Goal: Information Seeking & Learning: Learn about a topic

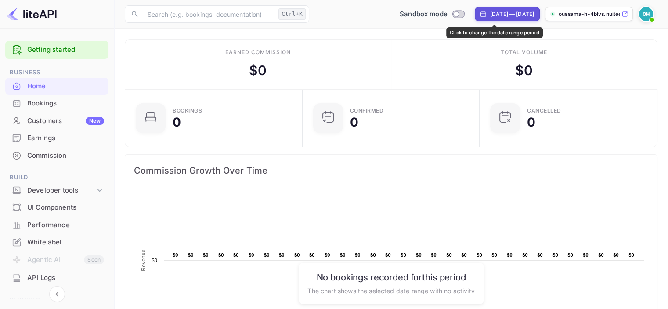
click at [480, 18] on div "[DATE] — [DATE]" at bounding box center [507, 14] width 54 height 8
select select "7"
select select "2025"
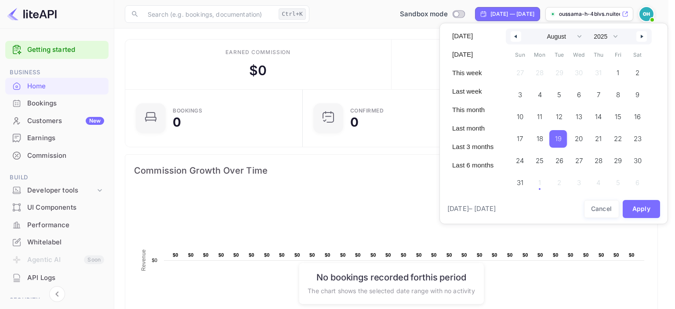
click at [562, 138] on span "19" at bounding box center [558, 139] width 18 height 18
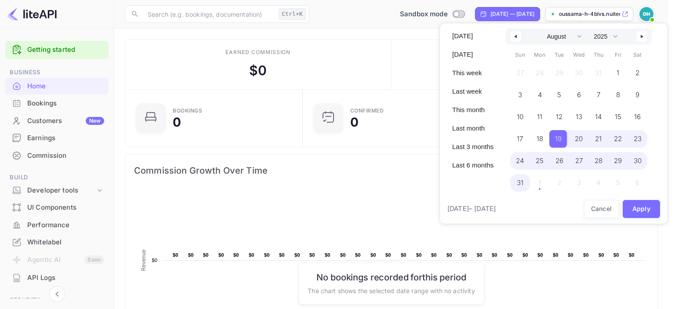
click at [518, 186] on span "31" at bounding box center [520, 183] width 7 height 16
click at [321, 163] on div at bounding box center [337, 154] width 675 height 309
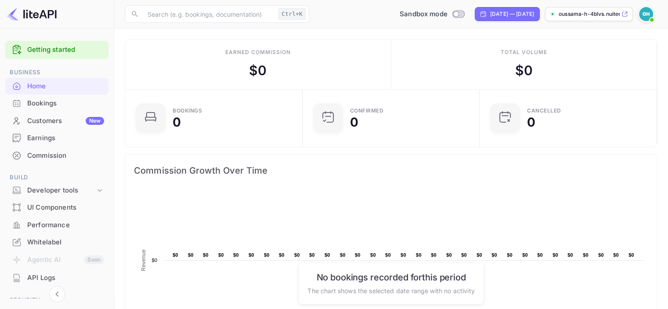
scroll to position [7, 7]
click at [425, 17] on div "Sandbox mode" at bounding box center [432, 14] width 72 height 10
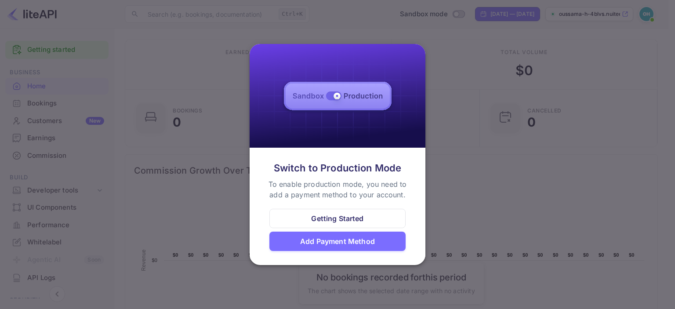
click at [360, 220] on div "Getting Started" at bounding box center [337, 218] width 52 height 11
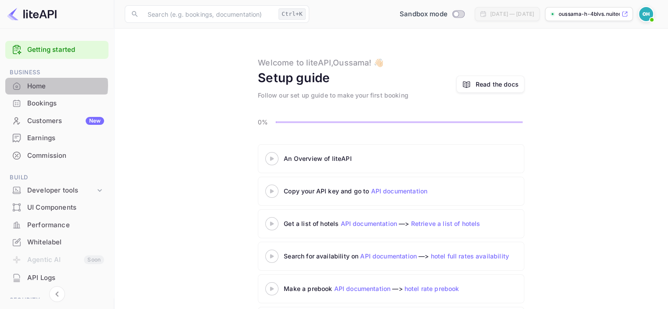
click at [49, 85] on div "Home" at bounding box center [65, 86] width 77 height 10
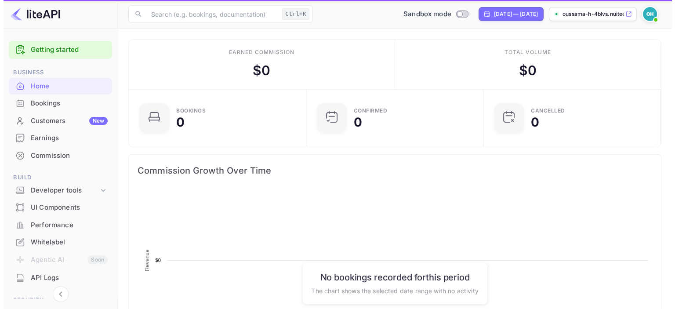
scroll to position [136, 165]
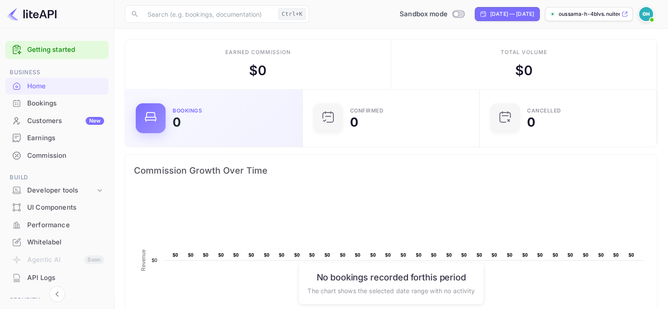
click at [180, 134] on div "Bookings 0" at bounding box center [213, 118] width 177 height 57
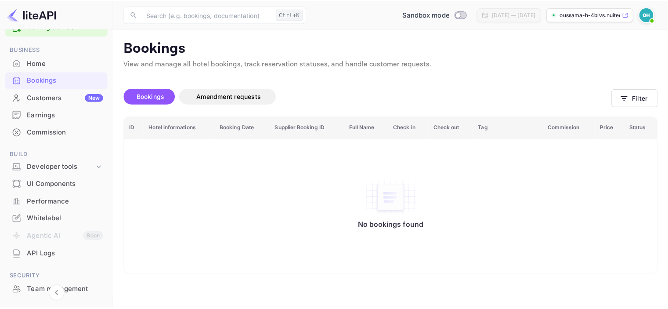
scroll to position [88, 0]
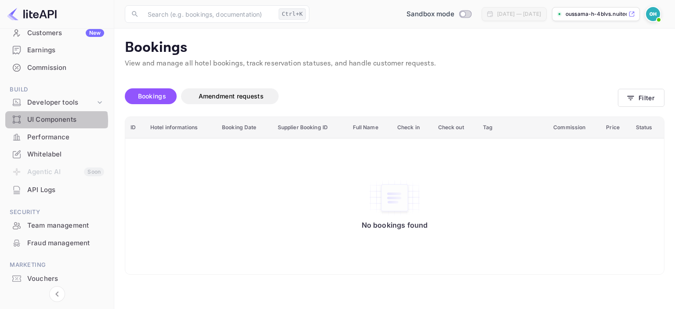
click at [52, 121] on div "UI Components" at bounding box center [65, 120] width 77 height 10
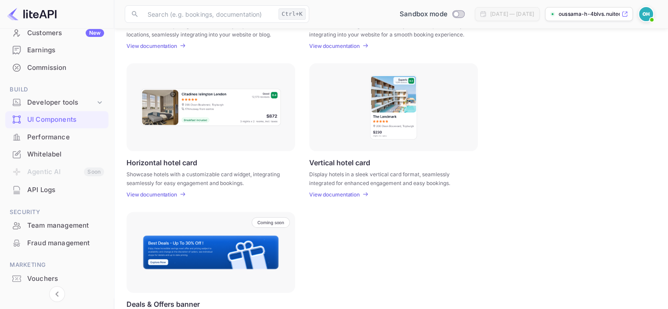
scroll to position [264, 0]
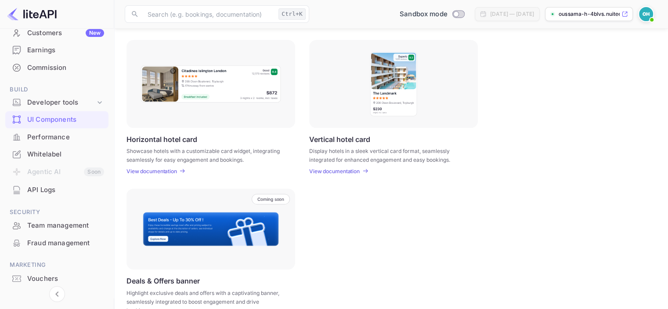
click at [151, 172] on p "View documentation" at bounding box center [151, 171] width 51 height 7
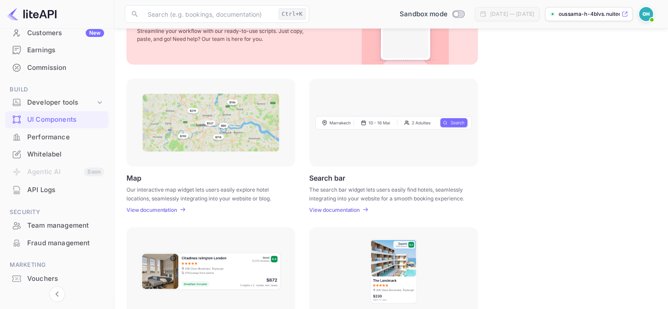
scroll to position [0, 0]
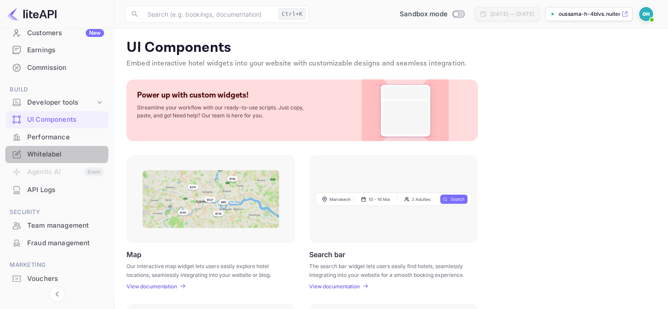
click at [48, 149] on div "Whitelabel" at bounding box center [65, 154] width 77 height 10
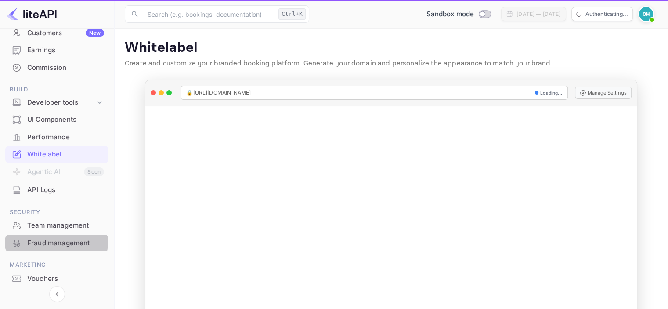
click at [51, 241] on div "Fraud management" at bounding box center [65, 243] width 77 height 10
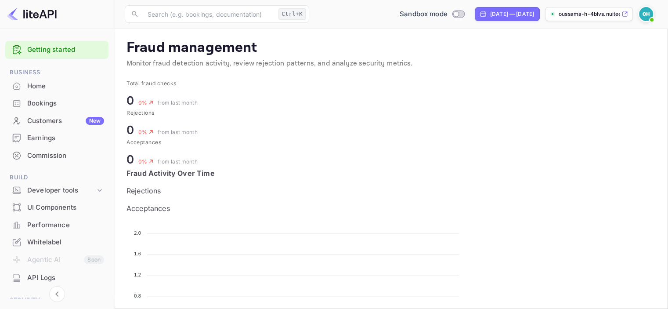
click at [48, 109] on div "Bookings" at bounding box center [56, 103] width 103 height 17
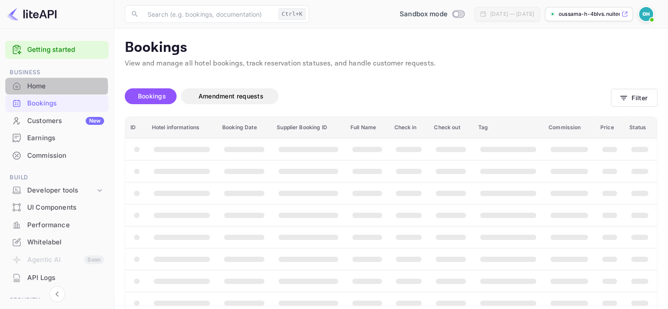
click at [49, 87] on div "Home" at bounding box center [65, 86] width 77 height 10
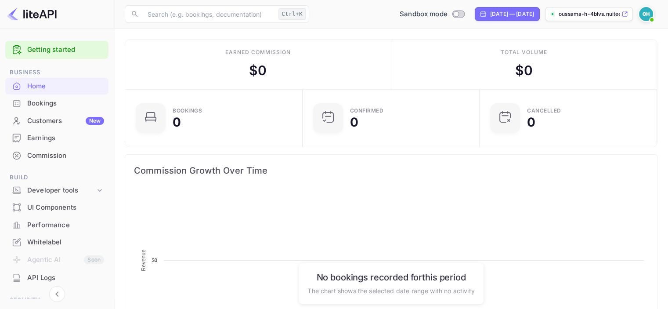
scroll to position [136, 165]
click at [58, 191] on div "Developer tools" at bounding box center [61, 190] width 68 height 10
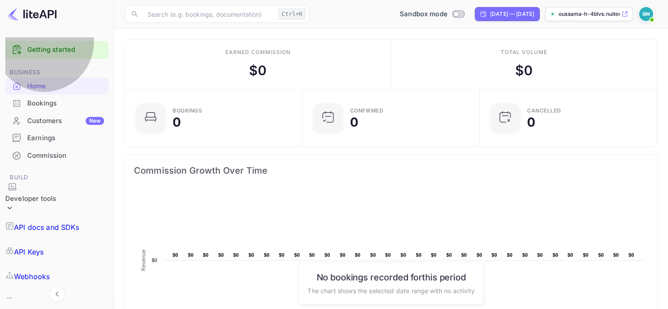
click at [43, 246] on p "API Keys" at bounding box center [28, 251] width 29 height 11
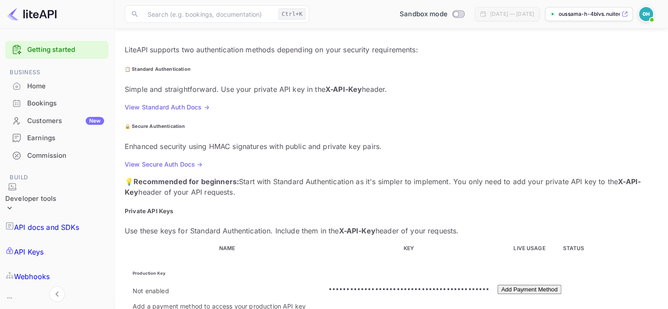
scroll to position [88, 0]
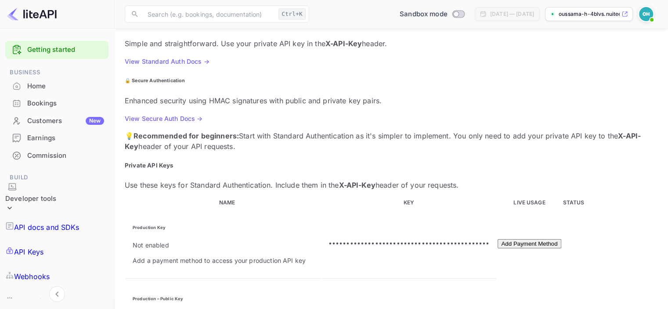
click at [541, 239] on button "Add Payment Method" at bounding box center [529, 243] width 63 height 9
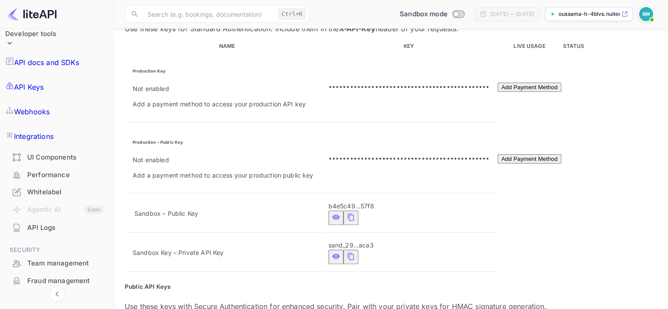
scroll to position [169, 0]
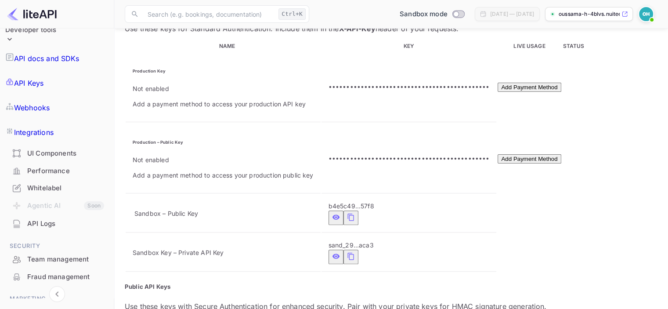
click at [53, 219] on div "API Logs" at bounding box center [65, 224] width 77 height 10
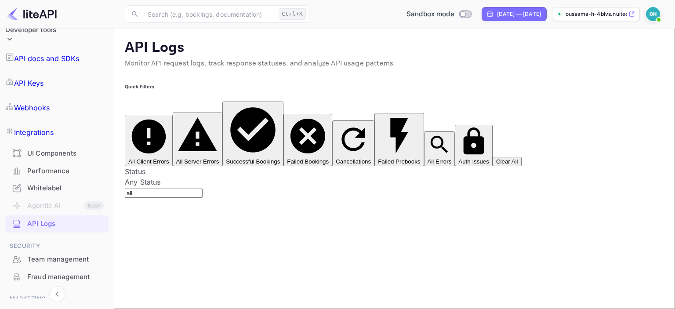
click at [46, 307] on div "Vouchers" at bounding box center [65, 312] width 77 height 10
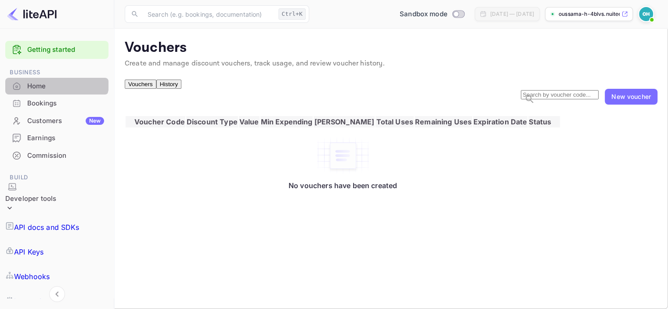
click at [46, 78] on div "Home" at bounding box center [56, 86] width 103 height 17
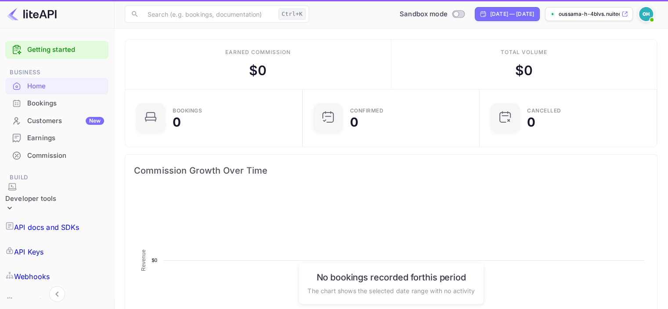
scroll to position [136, 165]
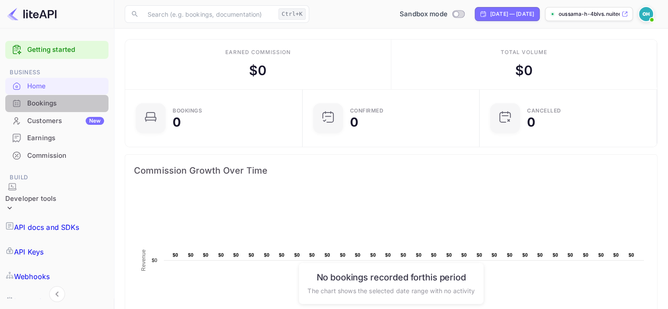
click at [76, 108] on div "Bookings" at bounding box center [65, 103] width 77 height 10
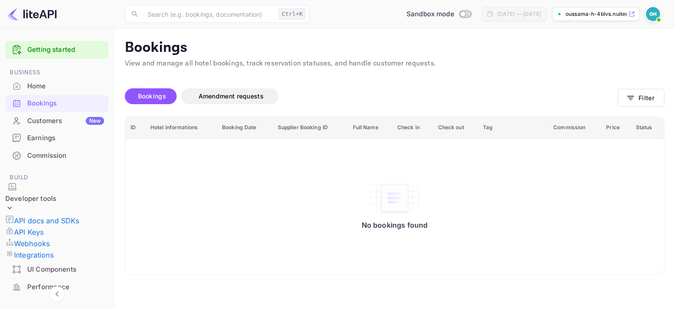
click at [592, 10] on p "oussama-h-4blvs.nuitee..." at bounding box center [595, 14] width 61 height 8
click at [69, 126] on div "Customers New" at bounding box center [56, 120] width 103 height 17
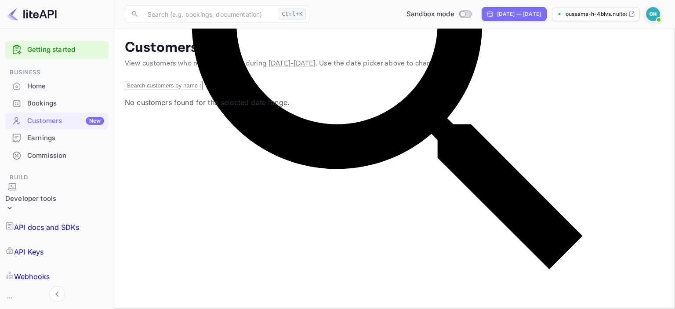
click at [40, 194] on div "Developer tools" at bounding box center [30, 199] width 51 height 10
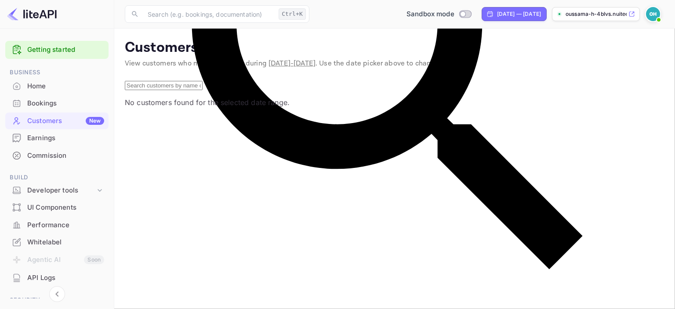
click at [43, 212] on div "UI Components" at bounding box center [65, 207] width 77 height 10
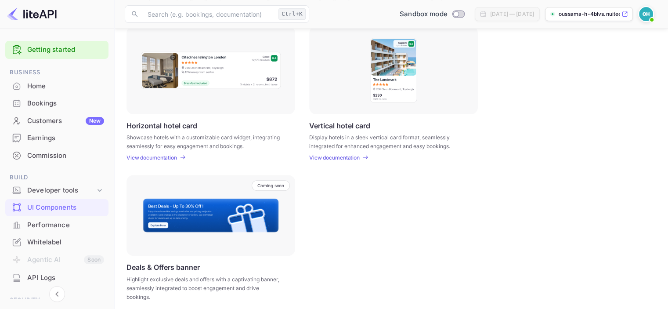
scroll to position [283, 0]
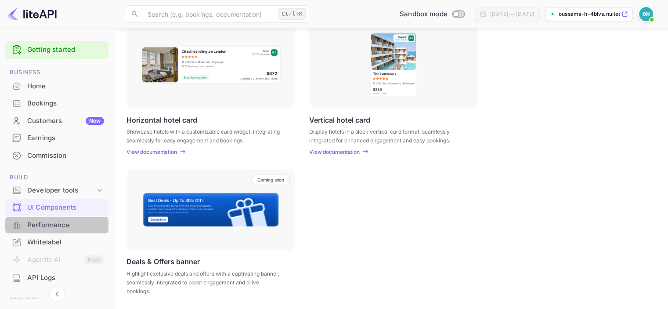
click at [71, 226] on div "Performance" at bounding box center [65, 225] width 77 height 10
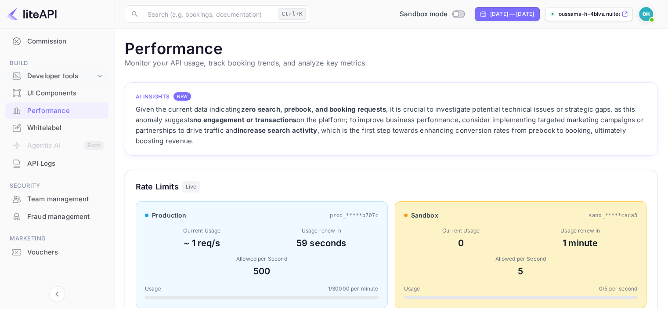
click at [77, 79] on div "Developer tools" at bounding box center [61, 76] width 68 height 10
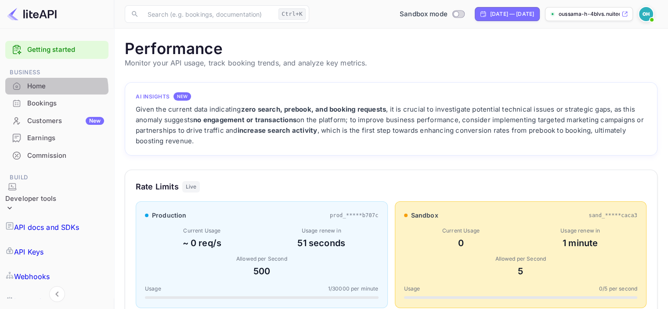
click at [47, 90] on div "Home" at bounding box center [65, 86] width 77 height 10
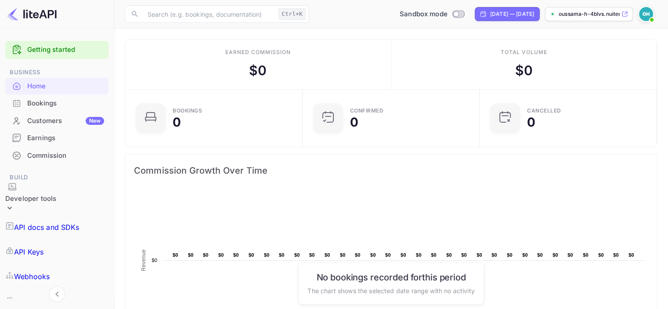
scroll to position [7, 7]
click at [574, 14] on p "oussama-h-4blvs.nuitee..." at bounding box center [589, 14] width 61 height 8
click at [67, 85] on div "Home" at bounding box center [65, 86] width 77 height 10
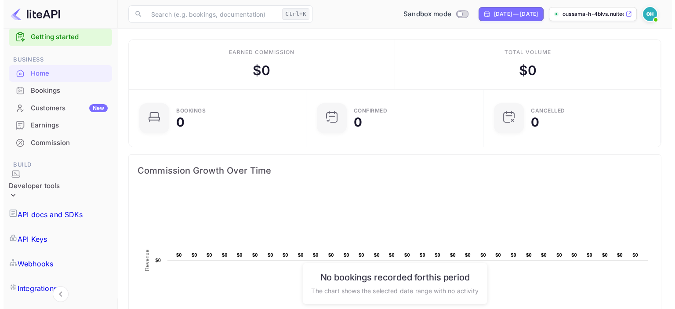
scroll to position [0, 0]
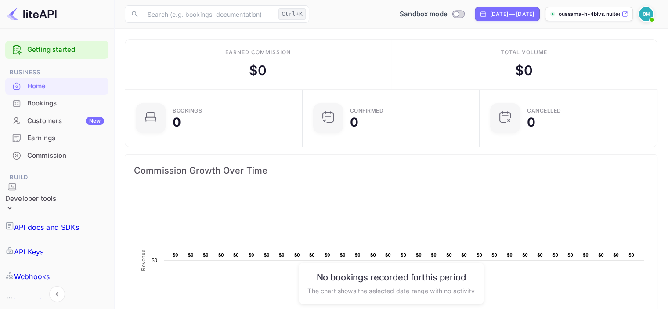
click at [58, 114] on div "Customers New" at bounding box center [56, 120] width 103 height 17
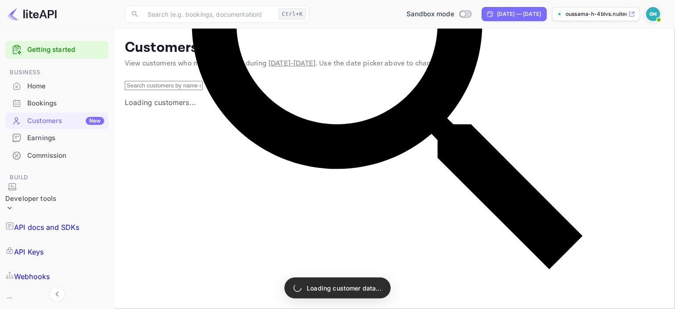
click at [58, 141] on div "Earnings" at bounding box center [65, 138] width 77 height 10
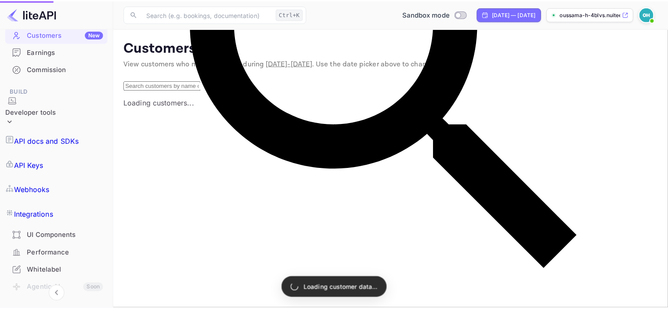
scroll to position [88, 0]
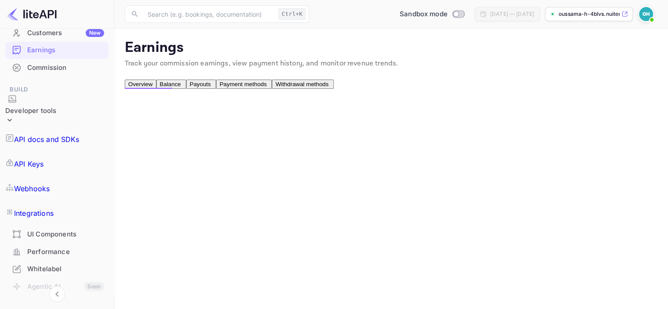
click at [61, 134] on p "API docs and SDKs" at bounding box center [46, 139] width 65 height 11
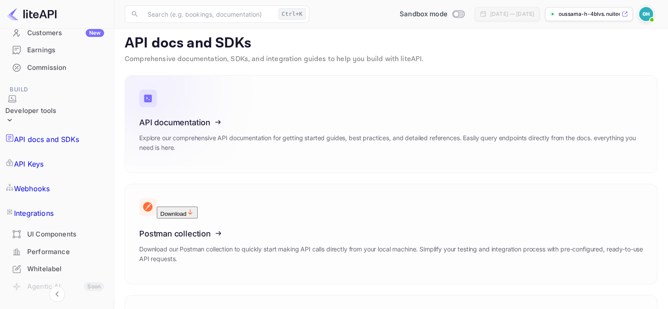
scroll to position [7, 0]
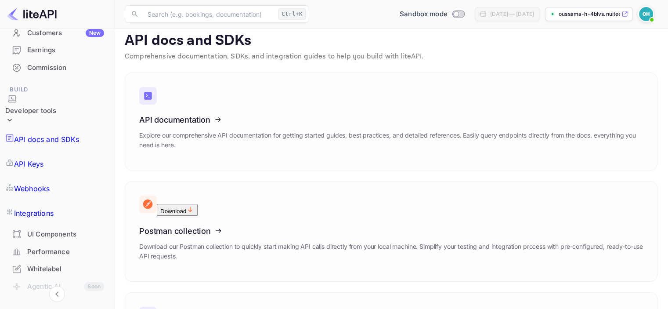
click at [289, 101] on link "API documentation Explore our comprehensive API documentation for getting start…" at bounding box center [391, 121] width 533 height 98
